Goal: Task Accomplishment & Management: Use online tool/utility

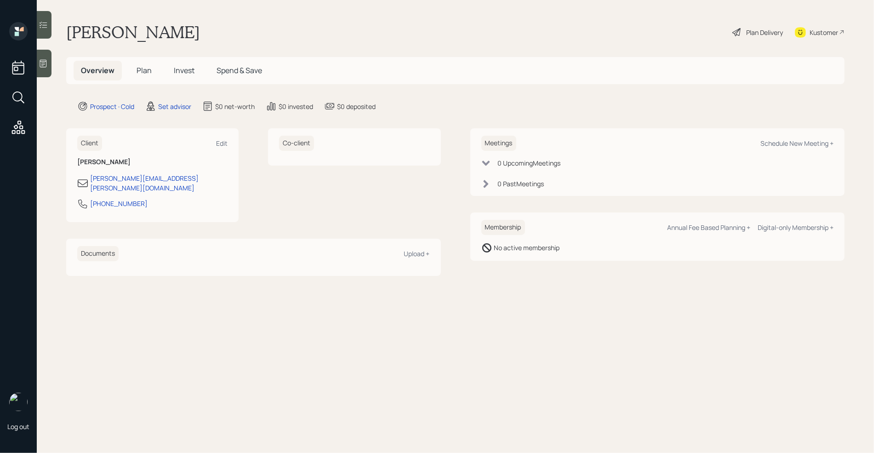
click at [47, 64] on icon at bounding box center [43, 63] width 9 height 9
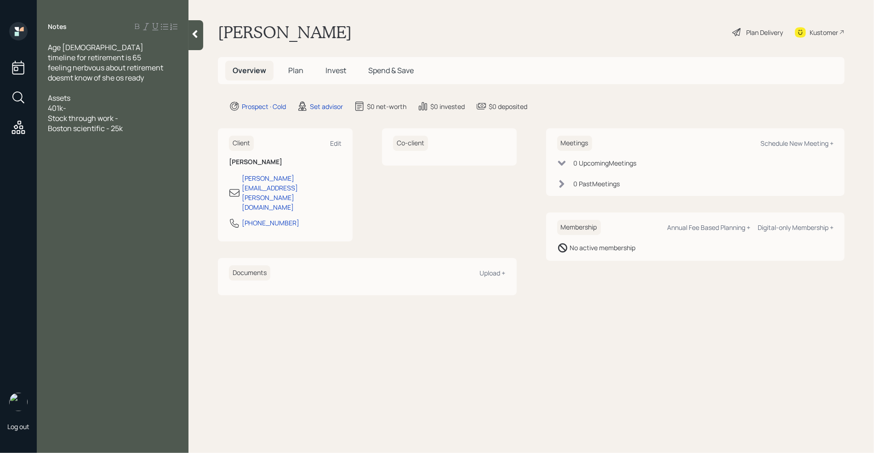
click at [74, 110] on div "401k-" at bounding box center [113, 108] width 130 height 10
click at [130, 120] on div "Stock through work -" at bounding box center [113, 118] width 130 height 10
